Goal: Complete application form

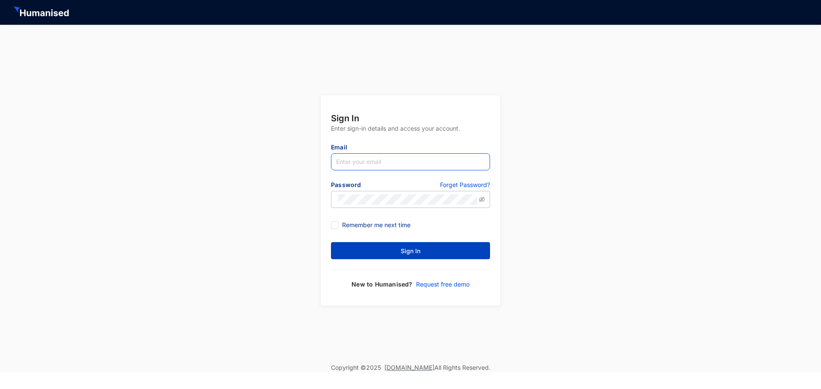
type input "[PERSON_NAME][EMAIL_ADDRESS][DOMAIN_NAME]"
click at [419, 256] on button "Sign In" at bounding box center [410, 250] width 159 height 17
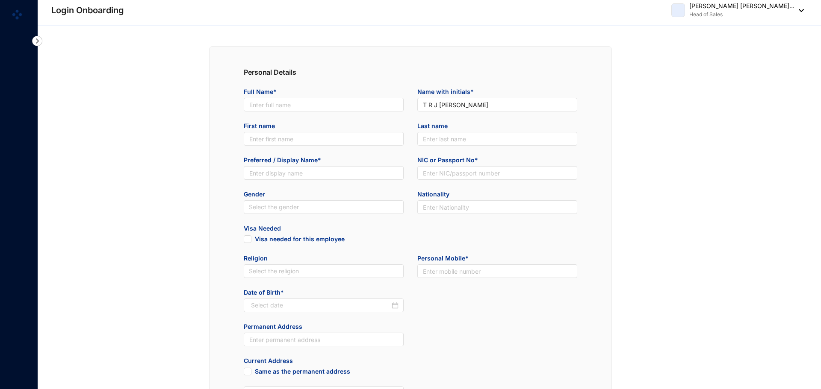
type input "[PERSON_NAME] [PERSON_NAME]"
type input "[PERSON_NAME]"
type input "901323364v"
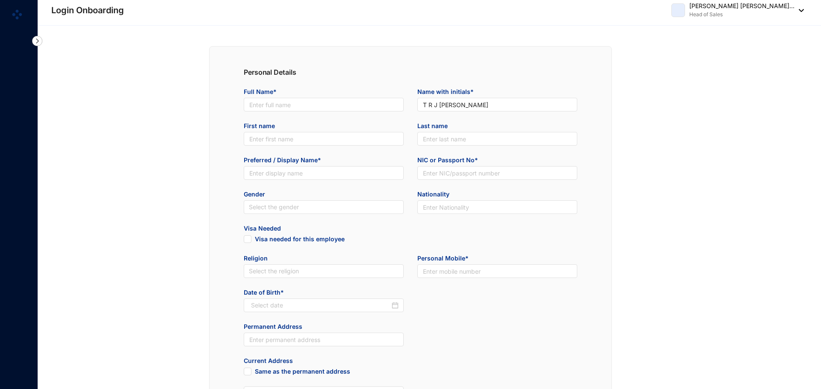
type input "Sri Lankan"
type input "0779710936"
type input "[STREET_ADDRESS]"
radio input "true"
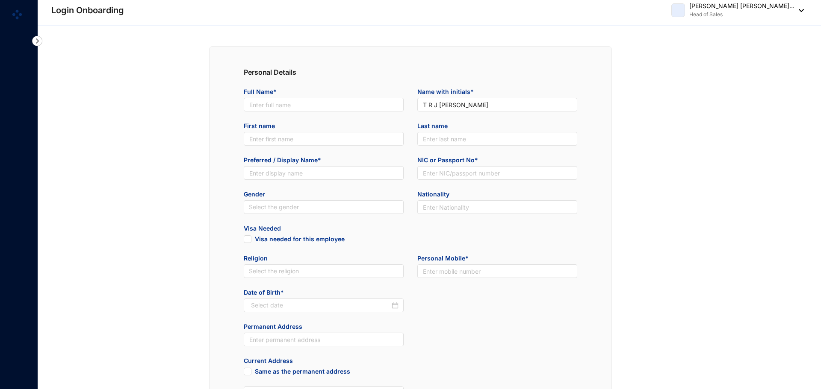
type input "[PERSON_NAME]"
type input "0779711044"
type input "[PERSON_NAME] [PERSON_NAME]"
type input "8015140001"
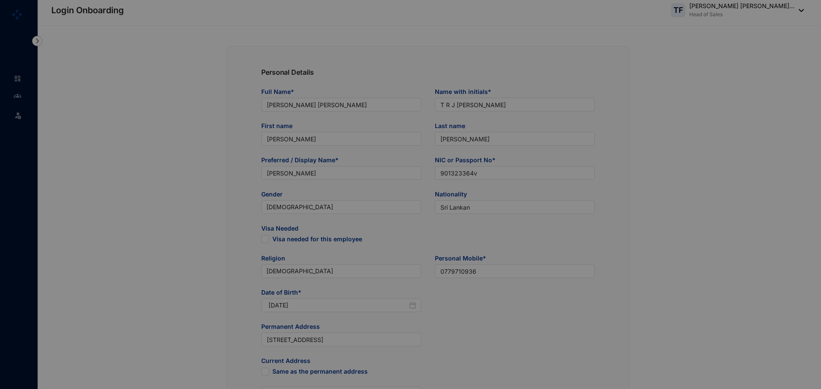
type input "[DATE]"
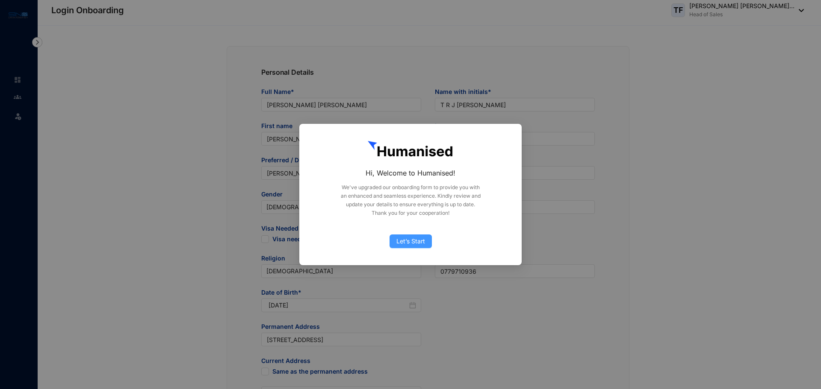
click at [402, 241] on span "Let’s Start" at bounding box center [410, 241] width 29 height 9
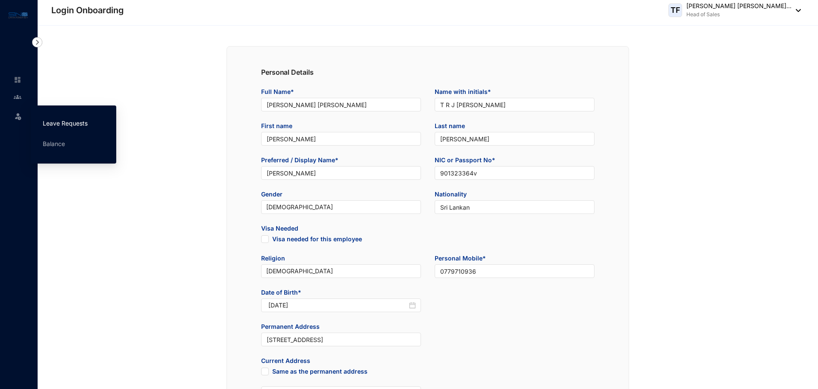
click at [59, 124] on link "Leave Requests" at bounding box center [65, 123] width 45 height 7
